Goal: Download file/media

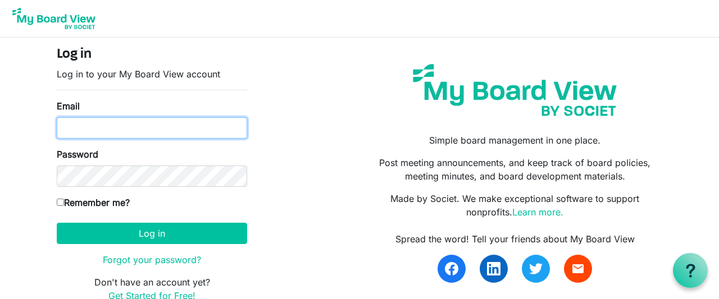
click at [85, 124] on input "Email" at bounding box center [152, 127] width 190 height 21
type input "[EMAIL_ADDRESS][DOMAIN_NAME]"
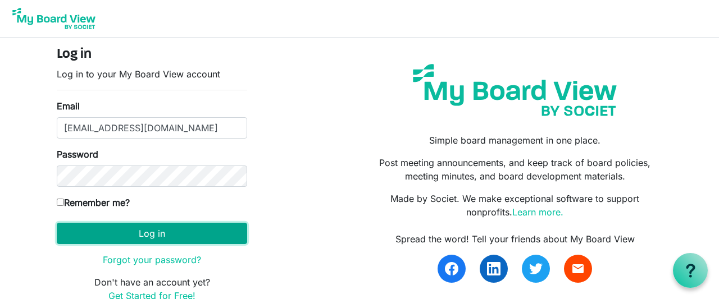
click at [155, 235] on button "Log in" at bounding box center [152, 233] width 190 height 21
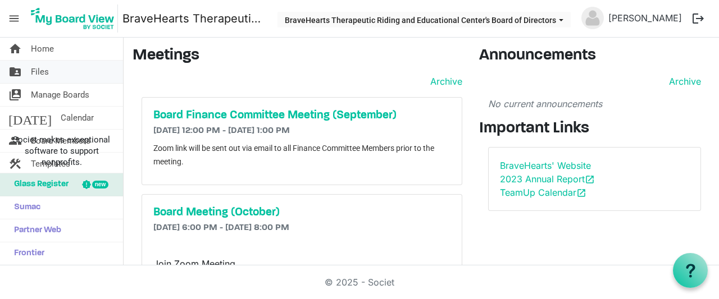
click at [60, 72] on link "folder_shared Files" at bounding box center [61, 72] width 123 height 22
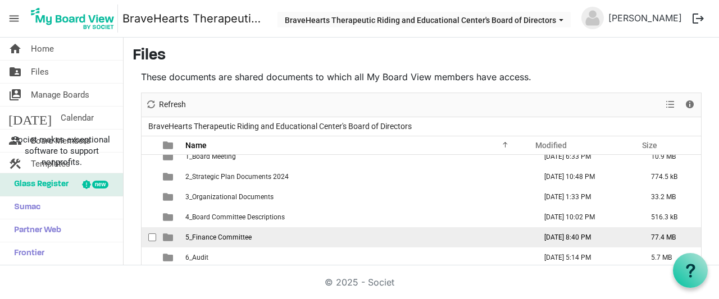
scroll to position [11, 0]
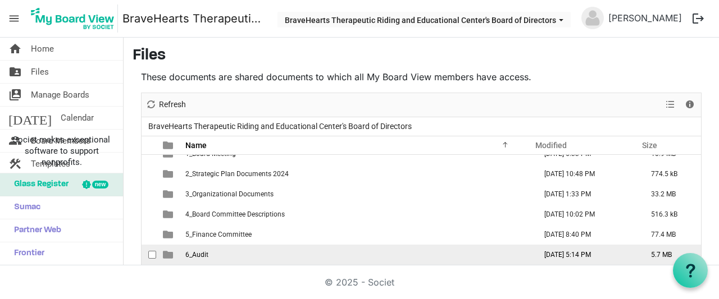
click at [207, 251] on span "6_Audit" at bounding box center [196, 255] width 23 height 8
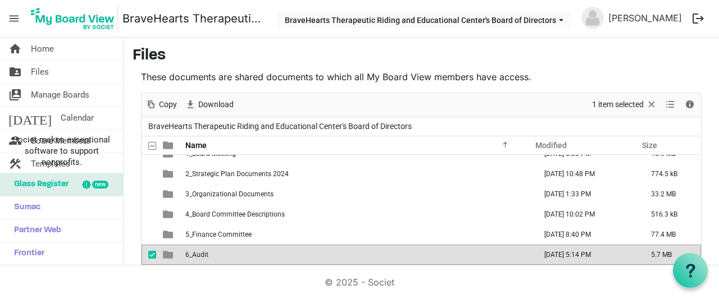
click at [207, 251] on span "6_Audit" at bounding box center [196, 255] width 23 height 8
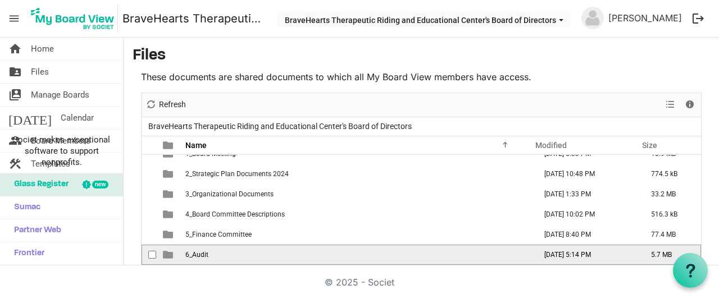
click at [207, 251] on span "6_Audit" at bounding box center [196, 255] width 23 height 8
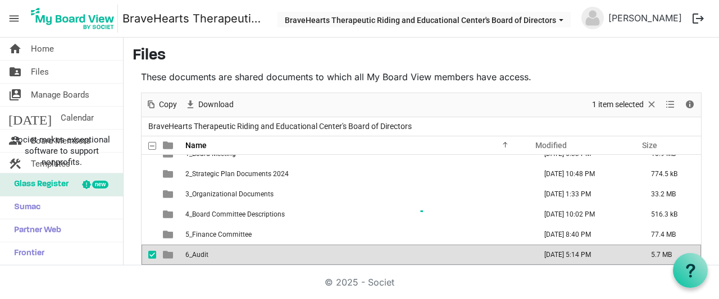
scroll to position [0, 0]
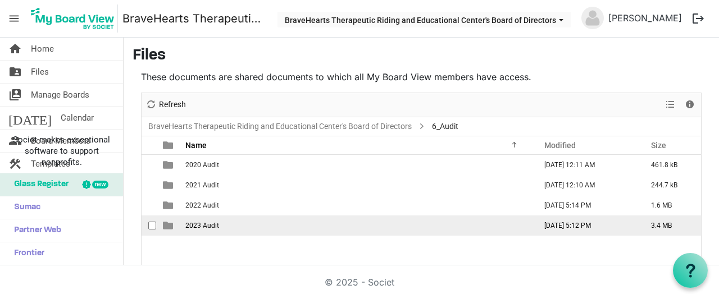
click at [205, 227] on span "2023 Audit" at bounding box center [202, 226] width 34 height 8
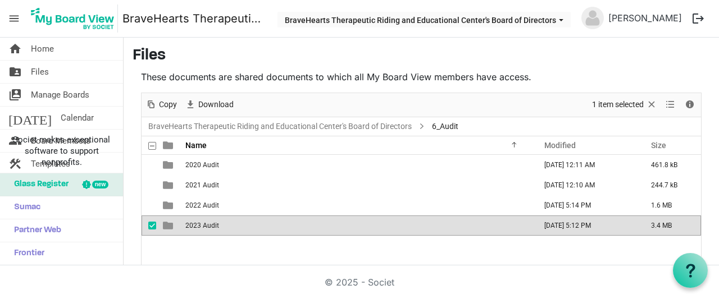
click at [205, 227] on span "2023 Audit" at bounding box center [202, 226] width 34 height 8
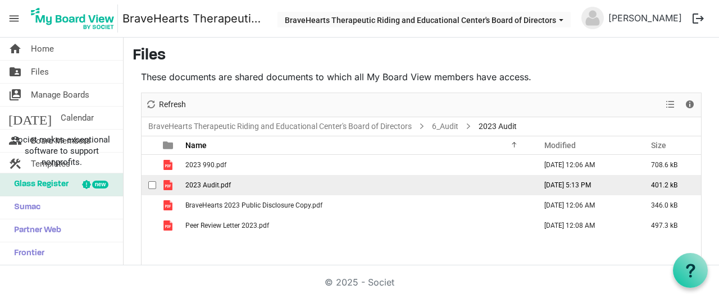
click at [222, 184] on span "2023 Audit.pdf" at bounding box center [207, 185] width 45 height 8
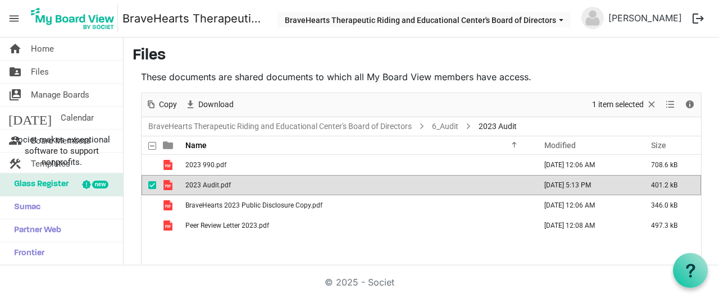
click at [222, 184] on span "2023 Audit.pdf" at bounding box center [207, 185] width 45 height 8
